Goal: Task Accomplishment & Management: Manage account settings

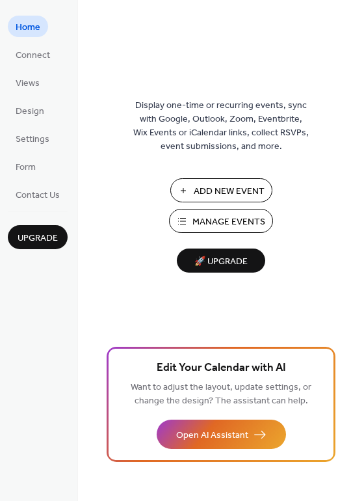
click at [219, 219] on span "Manage Events" at bounding box center [229, 222] width 73 height 14
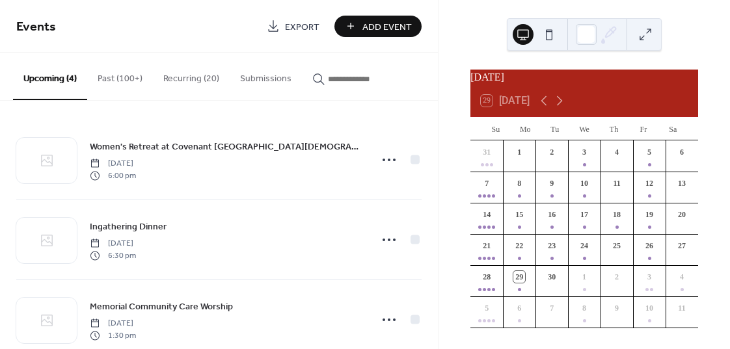
click at [183, 78] on button "Recurring (20)" at bounding box center [191, 76] width 77 height 46
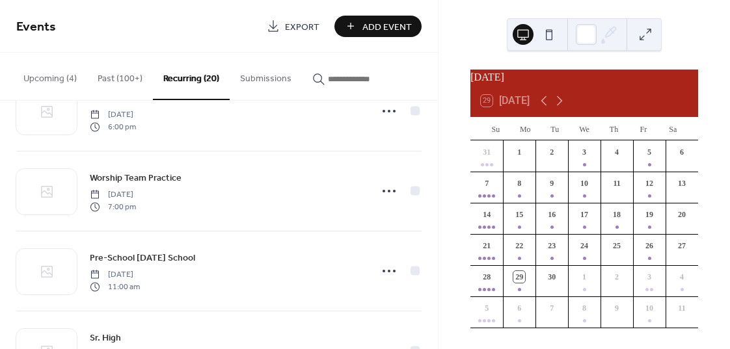
scroll to position [1390, 0]
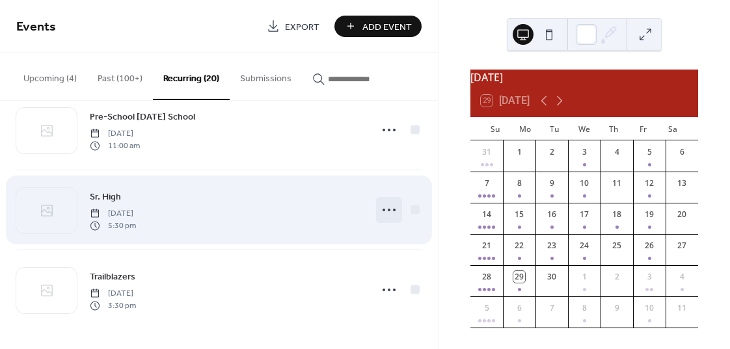
click at [388, 211] on circle at bounding box center [389, 210] width 3 height 3
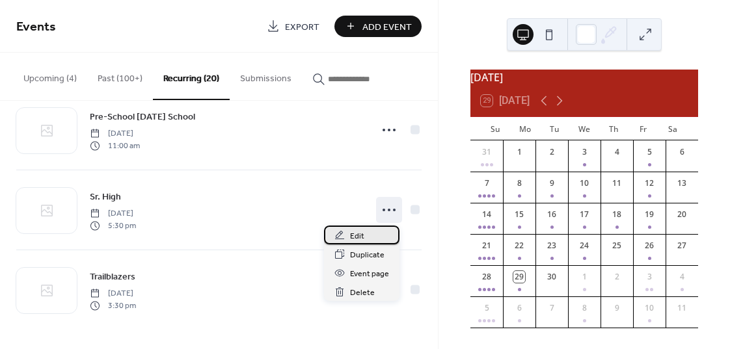
click at [359, 234] on span "Edit" at bounding box center [357, 237] width 14 height 14
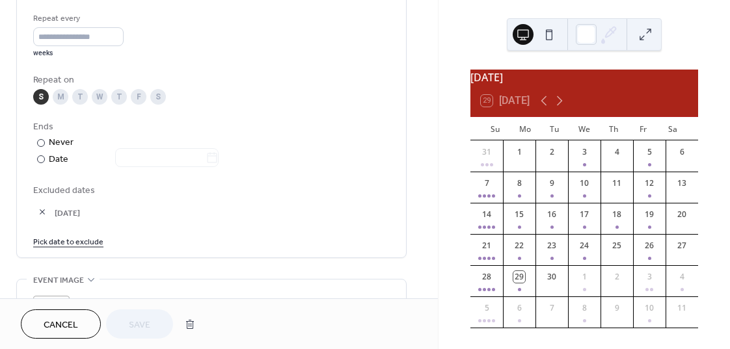
scroll to position [617, 0]
click at [81, 239] on link "Pick date to exclude" at bounding box center [68, 240] width 70 height 14
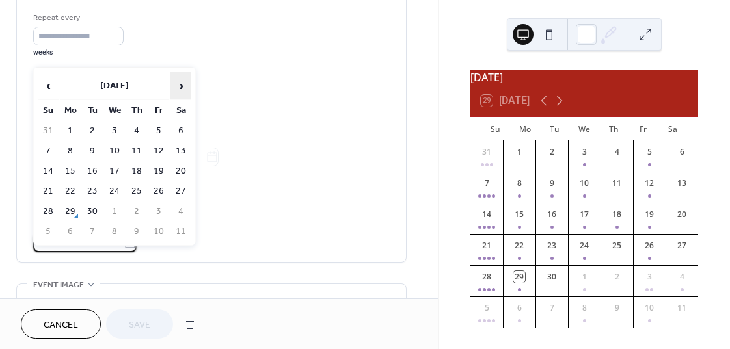
click at [181, 88] on span "›" at bounding box center [181, 86] width 20 height 26
click at [49, 169] on td "12" at bounding box center [48, 171] width 21 height 19
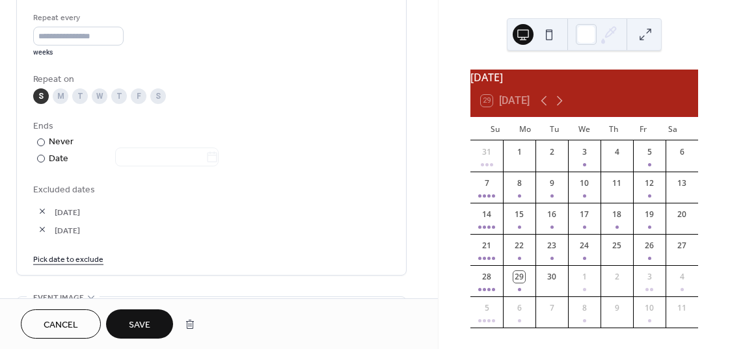
click at [139, 324] on span "Save" at bounding box center [139, 326] width 21 height 14
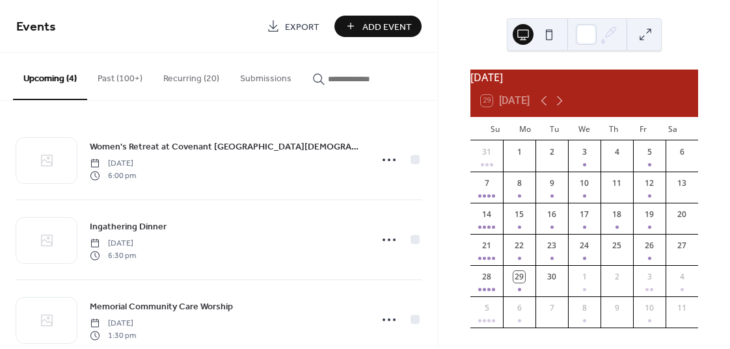
click at [179, 76] on button "Recurring (20)" at bounding box center [191, 76] width 77 height 46
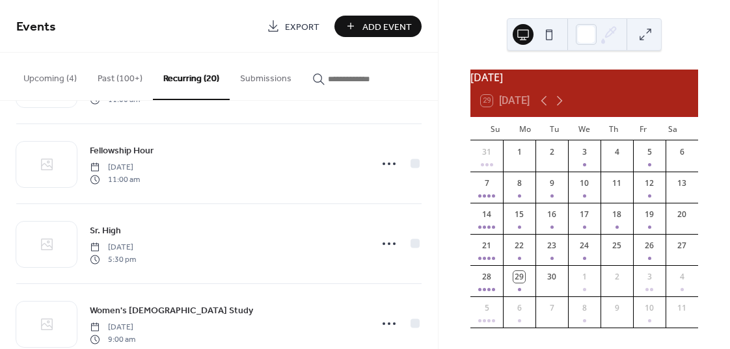
scroll to position [392, 0]
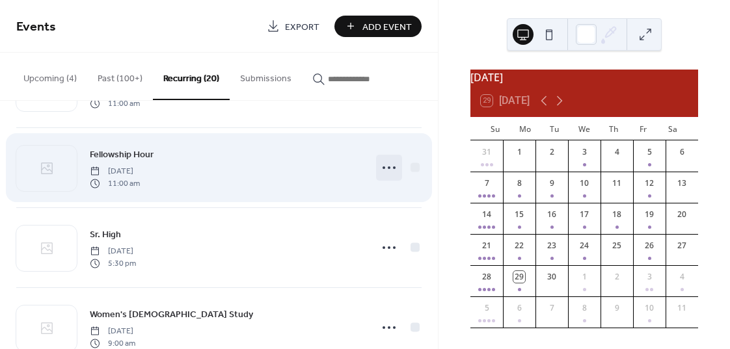
click at [381, 167] on icon at bounding box center [389, 167] width 21 height 21
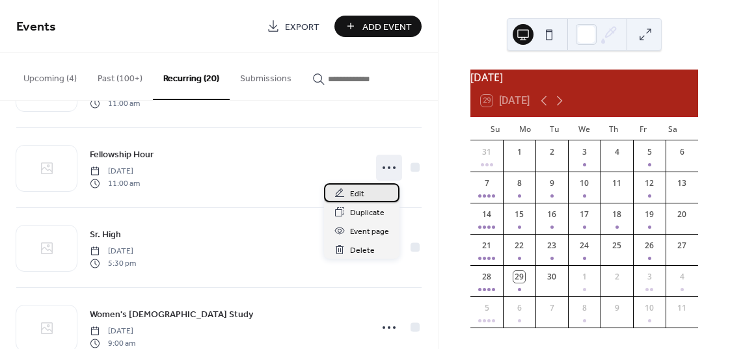
click at [351, 195] on span "Edit" at bounding box center [357, 194] width 14 height 14
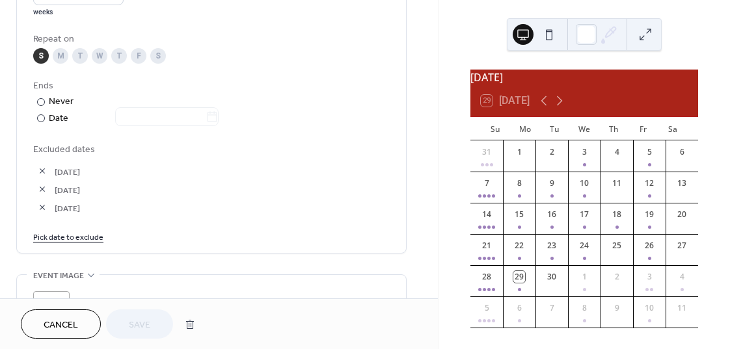
scroll to position [675, 0]
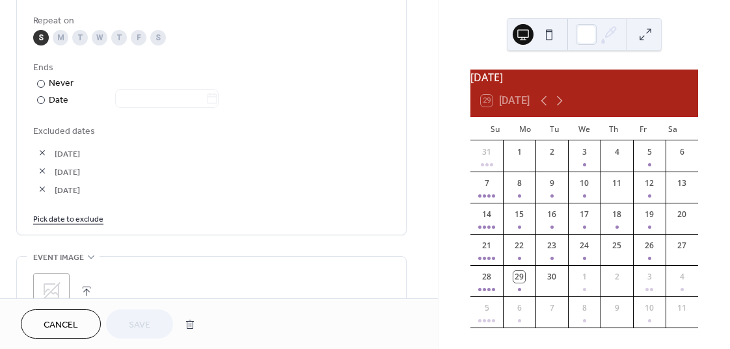
click at [77, 217] on link "Pick date to exclude" at bounding box center [68, 218] width 70 height 14
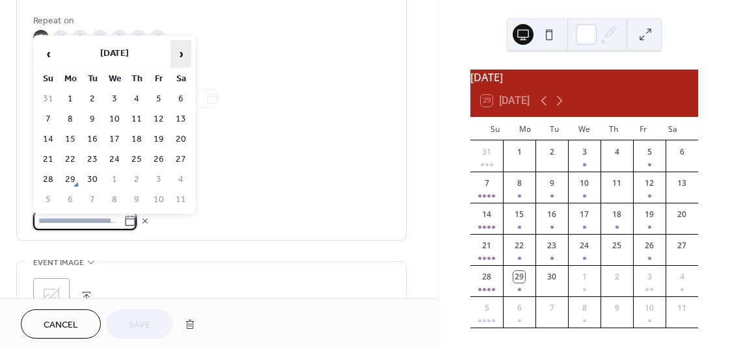
click at [178, 55] on span "›" at bounding box center [181, 54] width 20 height 26
click at [49, 155] on td "19" at bounding box center [48, 159] width 21 height 19
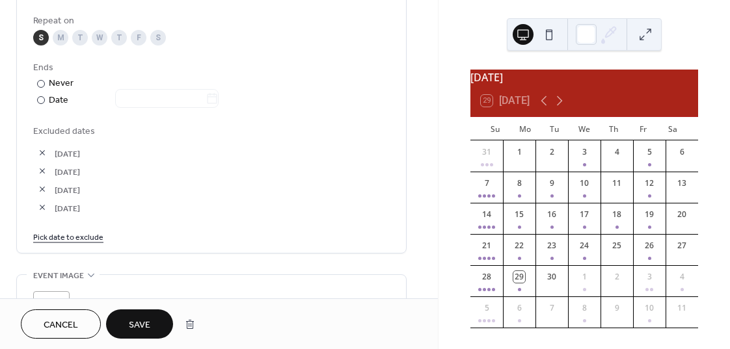
click at [138, 325] on span "Save" at bounding box center [139, 326] width 21 height 14
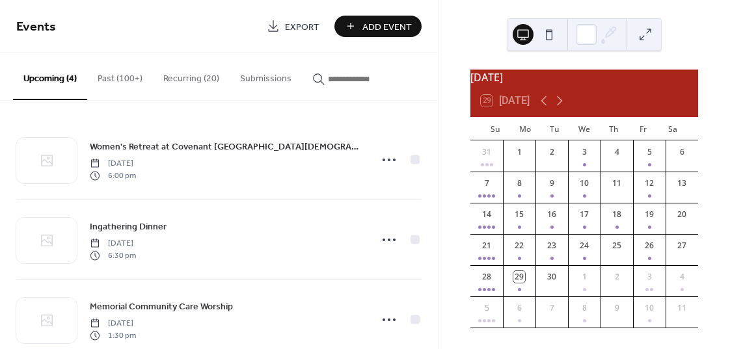
click at [180, 79] on button "Recurring (20)" at bounding box center [191, 76] width 77 height 46
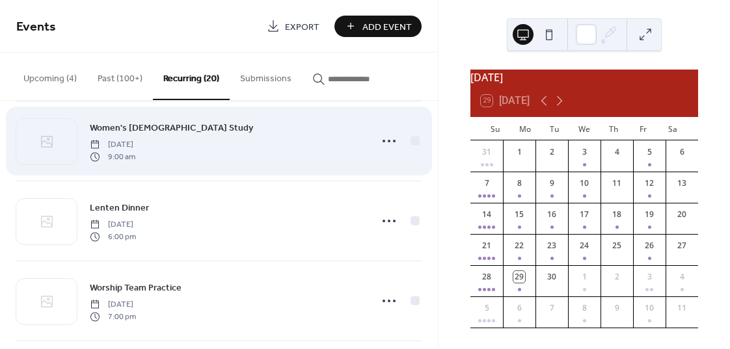
scroll to position [1125, 0]
